Goal: Task Accomplishment & Management: Use online tool/utility

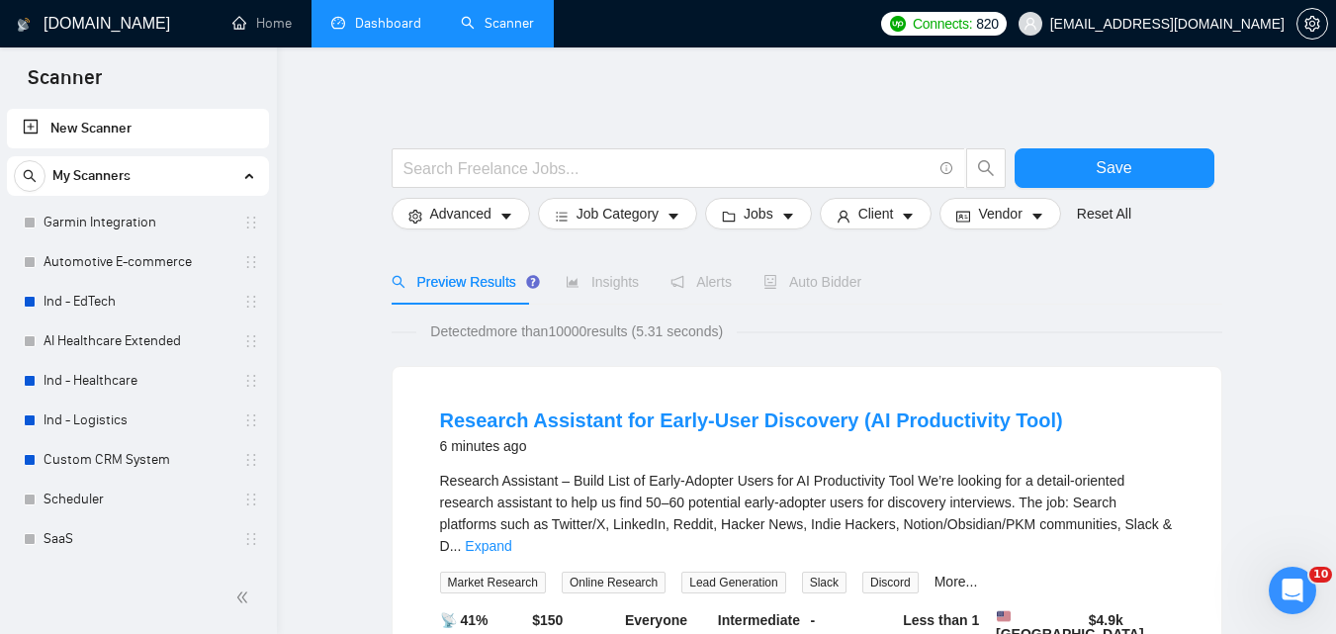
click at [343, 15] on link "Dashboard" at bounding box center [376, 23] width 90 height 17
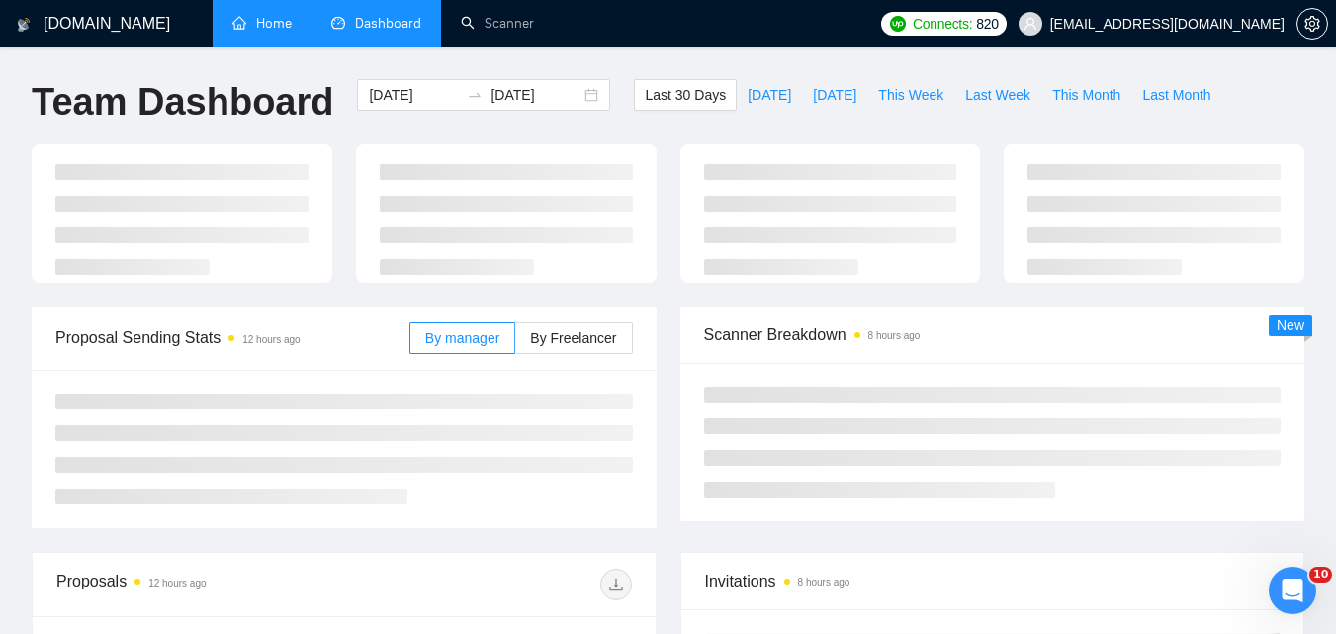
type input "[DATE]"
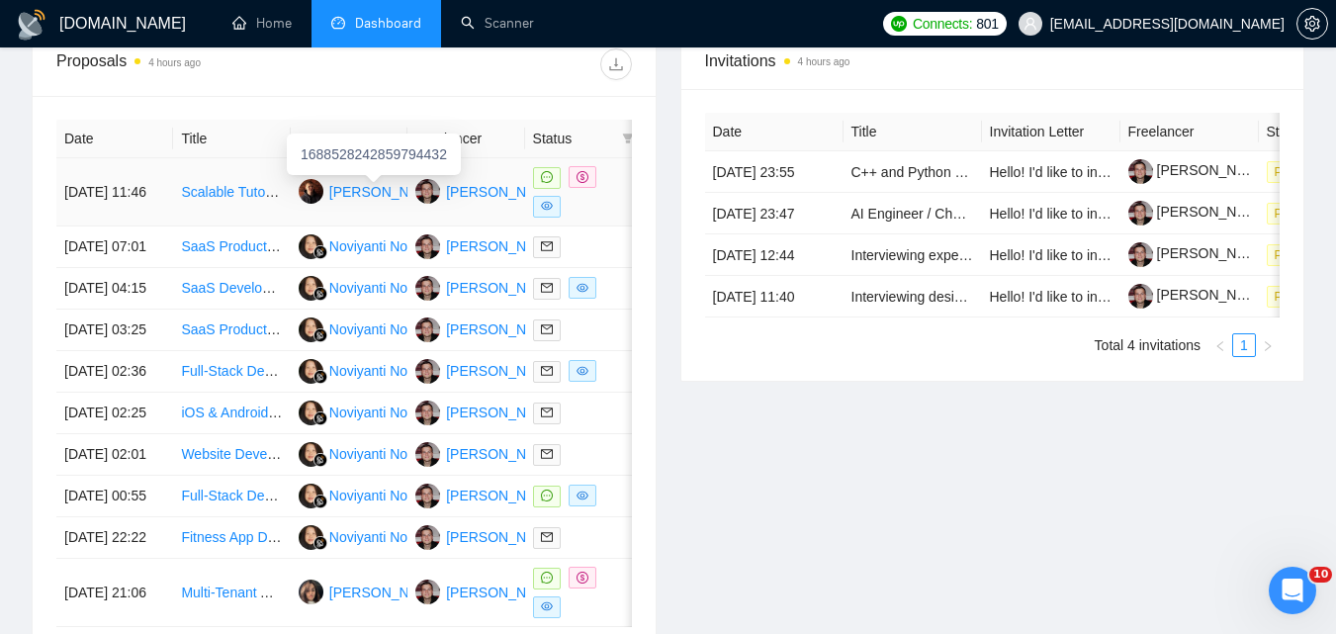
scroll to position [763, 0]
